Goal: Information Seeking & Learning: Learn about a topic

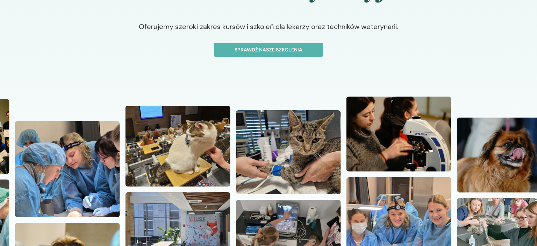
scroll to position [110, 0]
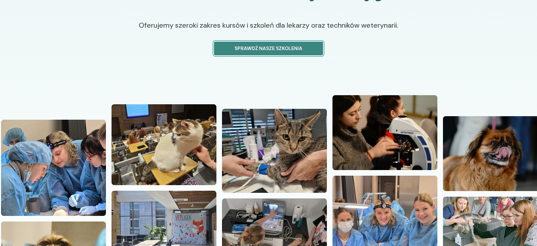
click at [284, 45] on p "Sprawdź nasze szkolenia" at bounding box center [268, 48] width 97 height 7
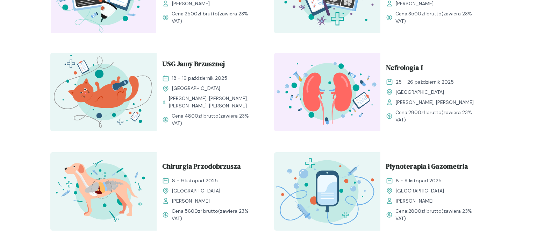
scroll to position [406, 0]
click at [408, 65] on span "Nefrologia I" at bounding box center [404, 68] width 37 height 13
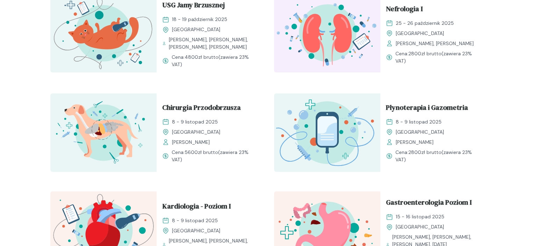
scroll to position [480, 0]
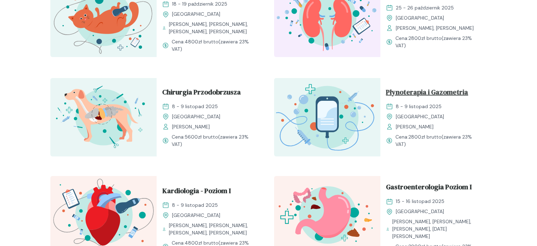
click at [444, 91] on span "Płynoterapia i Gazometria" at bounding box center [427, 93] width 82 height 13
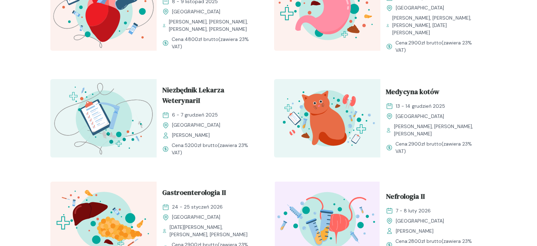
scroll to position [738, 0]
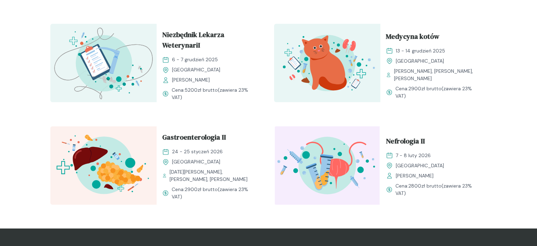
click at [366, 150] on img at bounding box center [327, 165] width 106 height 78
click at [413, 136] on span "Nefrologia II" at bounding box center [405, 142] width 39 height 13
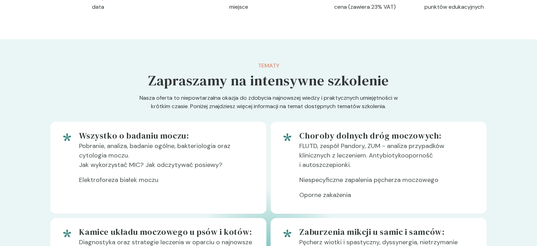
scroll to position [110, 0]
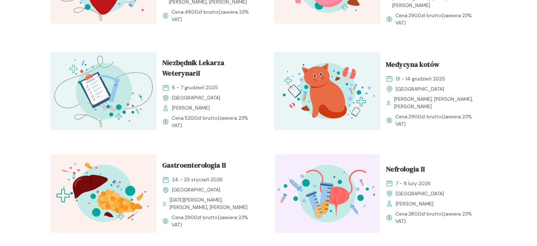
scroll to position [693, 0]
